Goal: Task Accomplishment & Management: Use online tool/utility

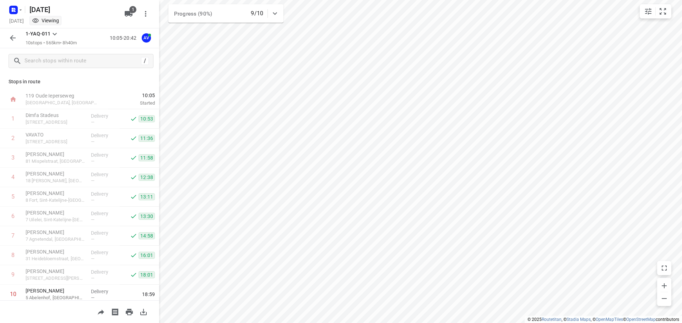
scroll to position [23, 0]
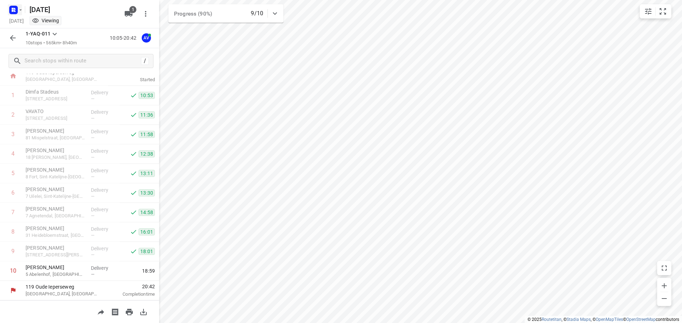
click at [14, 9] on icon "button" at bounding box center [15, 9] width 2 height 2
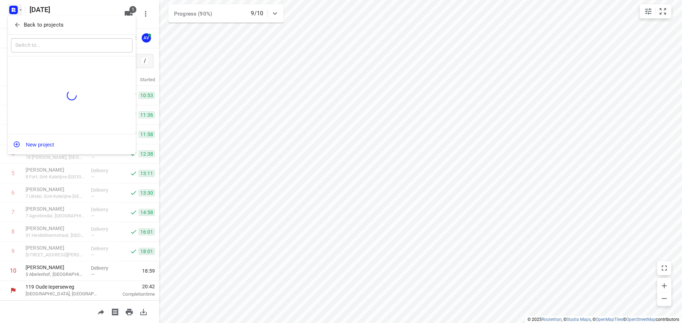
click at [16, 24] on icon "button" at bounding box center [17, 24] width 7 height 7
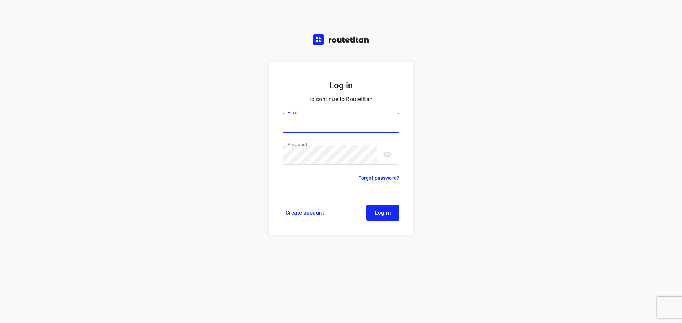
type input "didier@areco.be"
click at [371, 216] on button "Log in" at bounding box center [382, 213] width 33 height 16
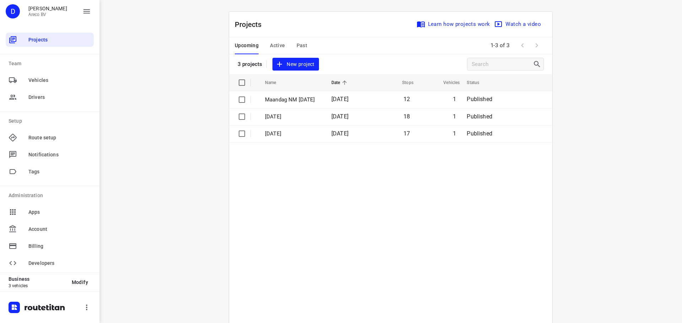
click at [281, 44] on span "Active" at bounding box center [277, 45] width 15 height 9
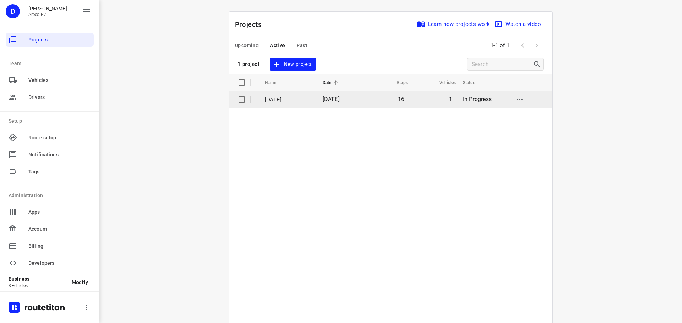
click at [283, 97] on p "Woensdag 3 September" at bounding box center [288, 100] width 47 height 8
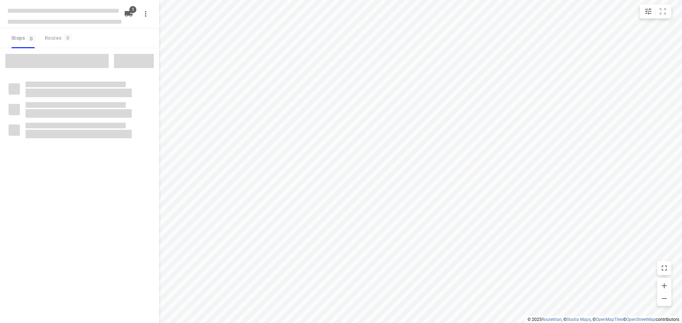
type input "distance"
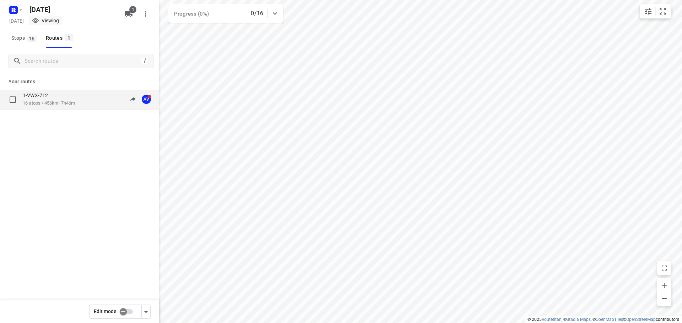
click at [54, 99] on div "1-VWX-712" at bounding box center [49, 96] width 52 height 8
